Goal: Transaction & Acquisition: Purchase product/service

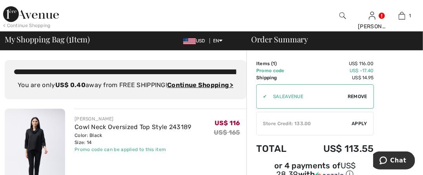
click at [356, 119] on div "✔ Store Credit: 133.00 Apply Remove" at bounding box center [315, 124] width 118 height 24
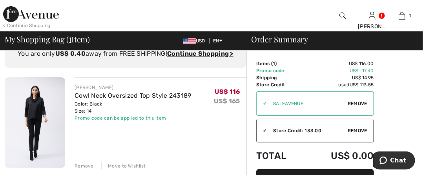
scroll to position [47, 0]
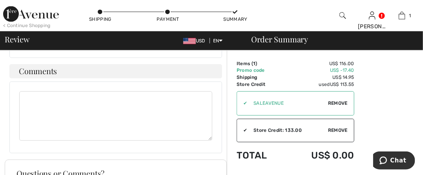
scroll to position [607, 0]
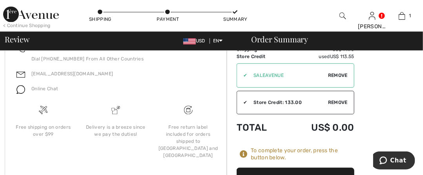
click at [314, 167] on button "Place Your Order" at bounding box center [295, 177] width 118 height 21
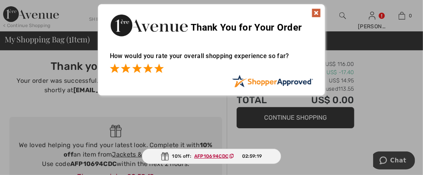
click at [157, 65] on span at bounding box center [158, 68] width 9 height 9
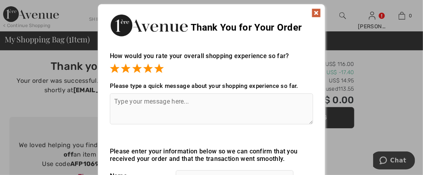
click at [128, 104] on textarea at bounding box center [211, 108] width 203 height 31
type textarea "check out has improved"
click at [316, 161] on div "How would you rate your overall shopping experience so far? It appears from you…" at bounding box center [211, 144] width 227 height 201
click at [314, 147] on div "How would you rate your overall shopping experience so far? It appears from you…" at bounding box center [211, 144] width 227 height 201
click at [314, 153] on div "How would you rate your overall shopping experience so far? It appears from you…" at bounding box center [211, 144] width 227 height 201
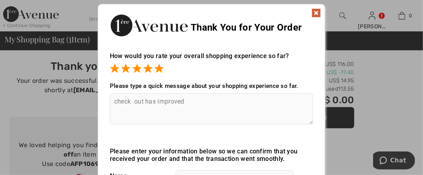
click at [317, 10] on img at bounding box center [315, 12] width 9 height 9
